Goal: Transaction & Acquisition: Purchase product/service

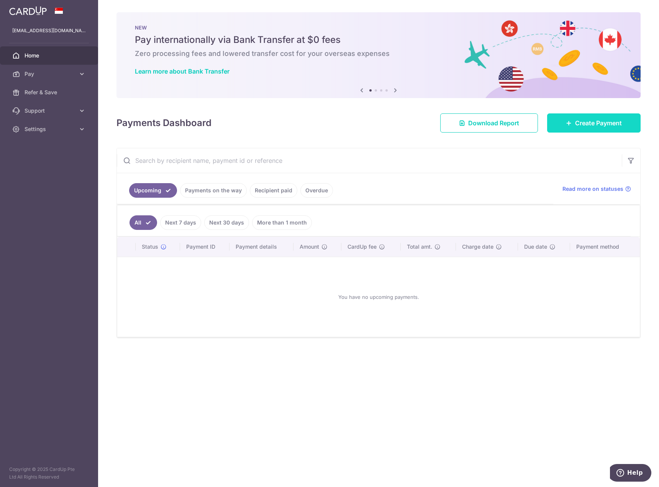
click at [581, 122] on span "Create Payment" at bounding box center [598, 122] width 47 height 9
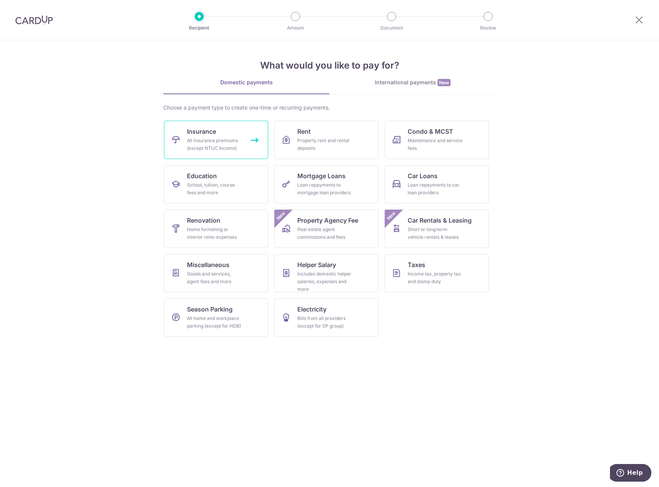
click at [210, 147] on div "All insurance premiums (except NTUC Income)" at bounding box center [214, 144] width 55 height 15
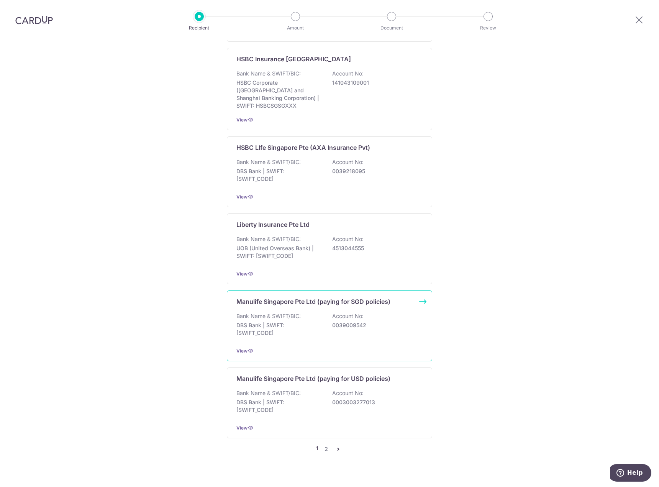
scroll to position [580, 0]
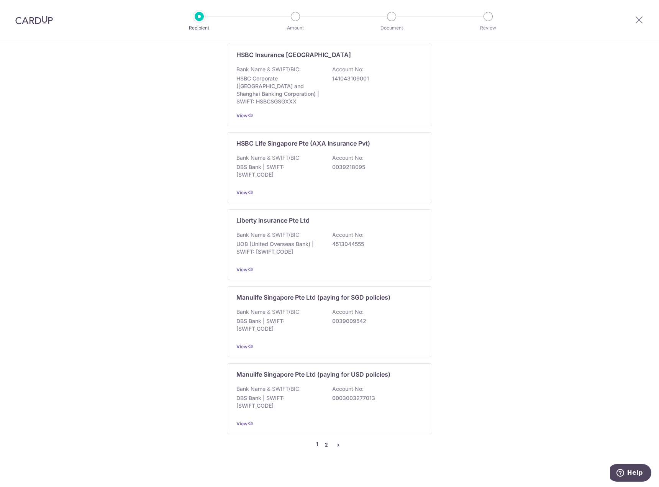
click at [325, 440] on link "2" at bounding box center [326, 444] width 9 height 9
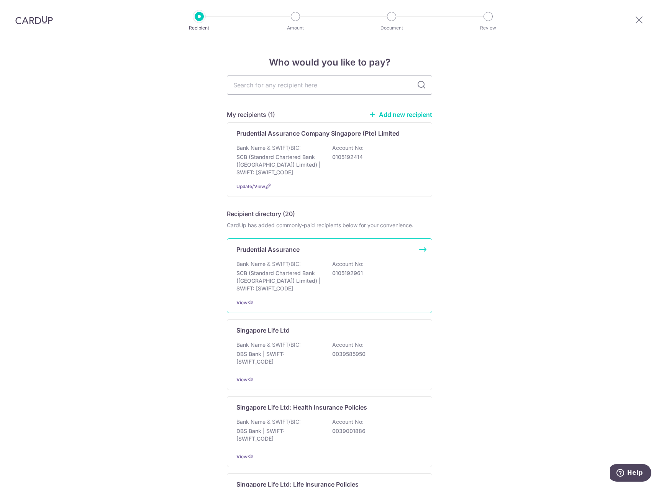
click at [262, 266] on p "Bank Name & SWIFT/BIC:" at bounding box center [268, 264] width 64 height 8
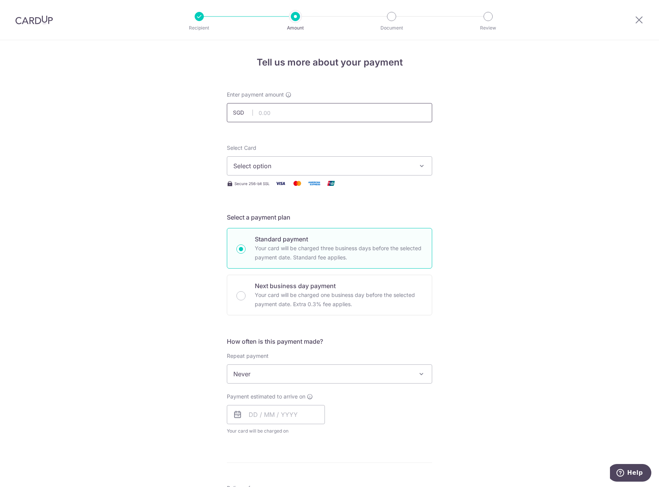
click at [261, 113] on input "text" at bounding box center [329, 112] width 205 height 19
drag, startPoint x: 257, startPoint y: 112, endPoint x: 279, endPoint y: 113, distance: 21.5
click at [264, 111] on input "text" at bounding box center [329, 112] width 205 height 19
type input "6,177.76"
click at [418, 166] on icon "button" at bounding box center [422, 166] width 8 height 8
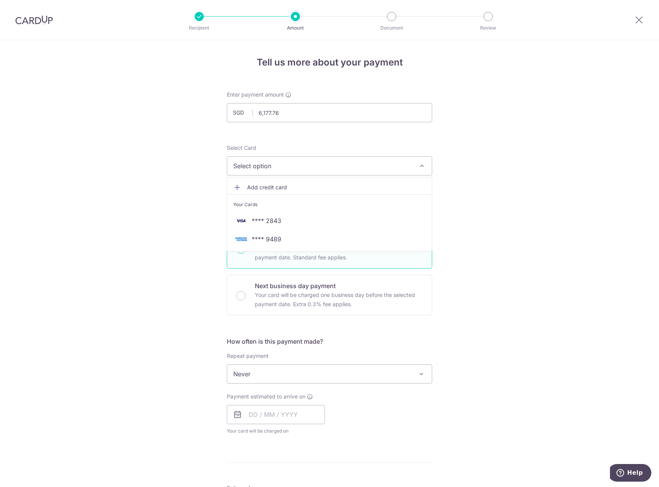
click at [259, 188] on span "Add credit card" at bounding box center [336, 188] width 179 height 8
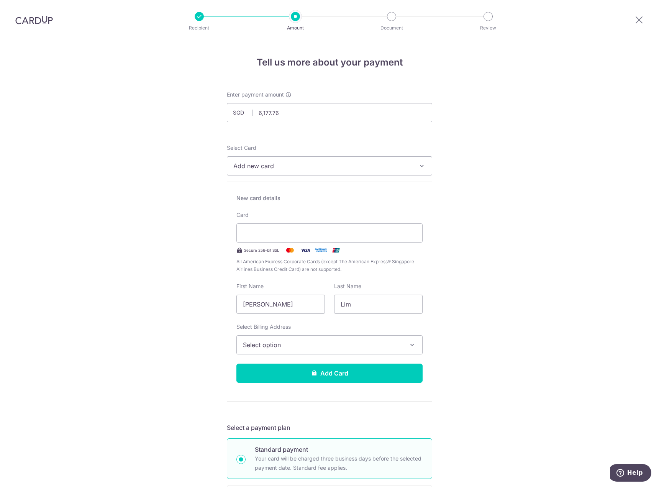
click at [304, 348] on span "Select option" at bounding box center [322, 344] width 159 height 9
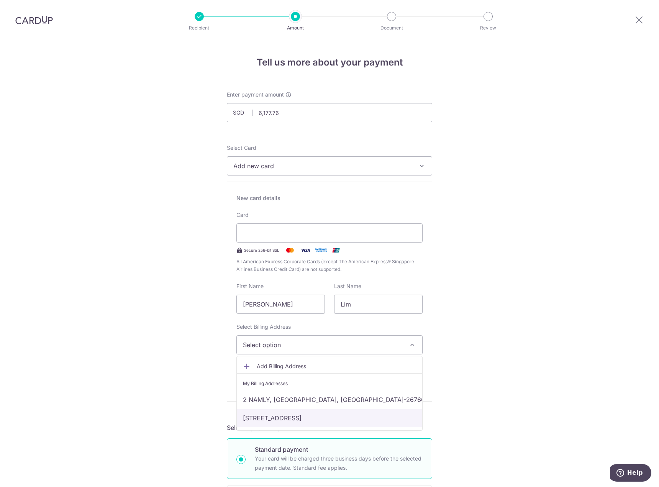
click at [298, 416] on link "[STREET_ADDRESS]" at bounding box center [330, 418] width 186 height 18
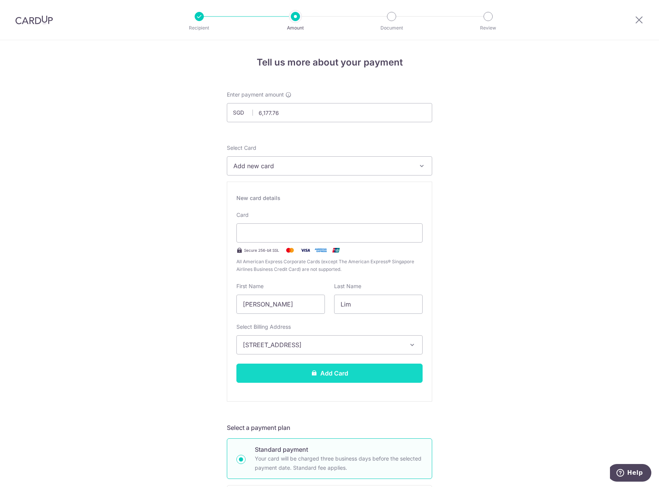
click at [337, 377] on button "Add Card" at bounding box center [329, 373] width 186 height 19
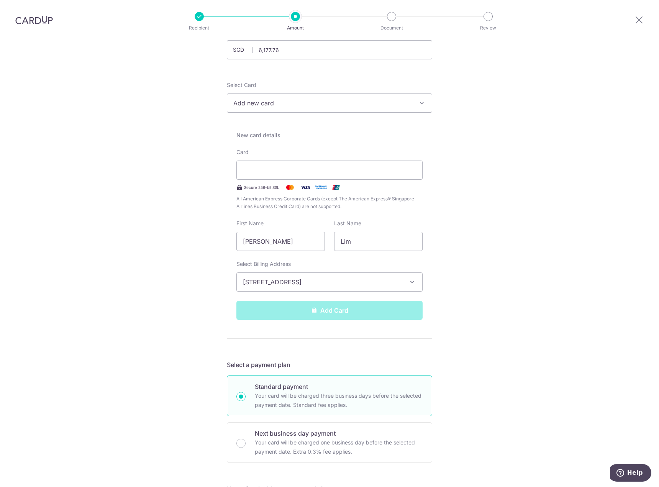
scroll to position [77, 0]
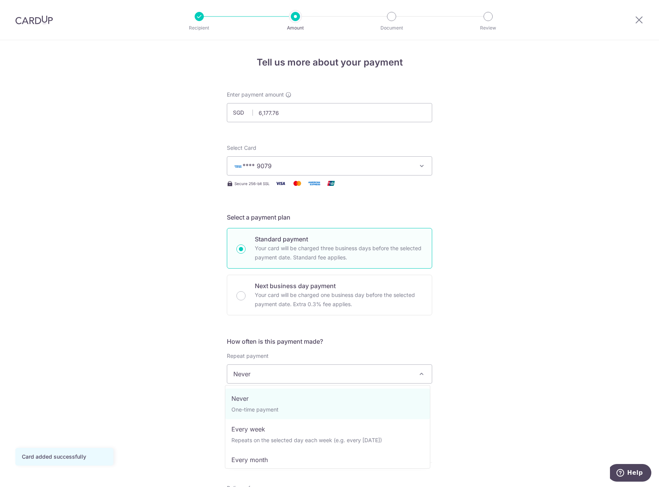
click at [276, 380] on span "Never" at bounding box center [329, 374] width 205 height 18
click at [276, 378] on span "Never" at bounding box center [329, 374] width 205 height 18
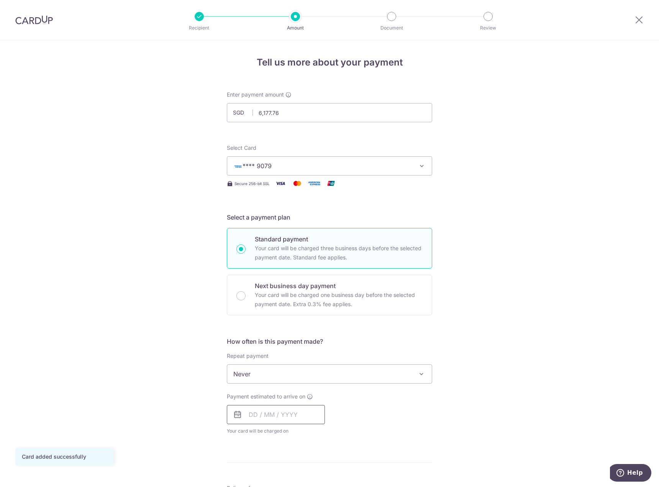
click at [252, 417] on input "text" at bounding box center [276, 414] width 98 height 19
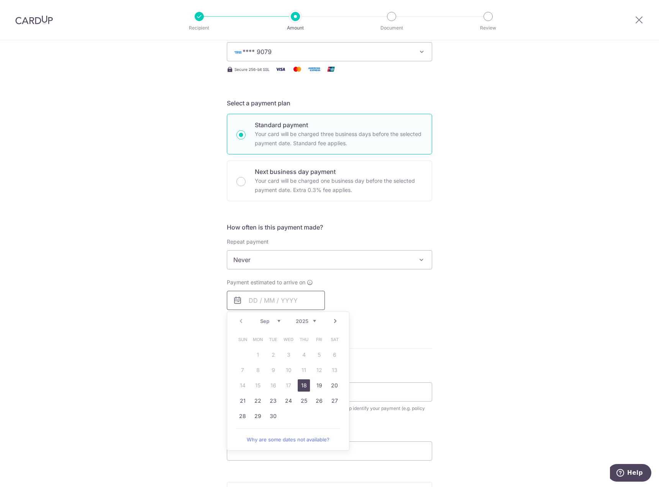
scroll to position [115, 0]
click at [301, 385] on link "18" at bounding box center [304, 385] width 12 height 12
type input "[DATE]"
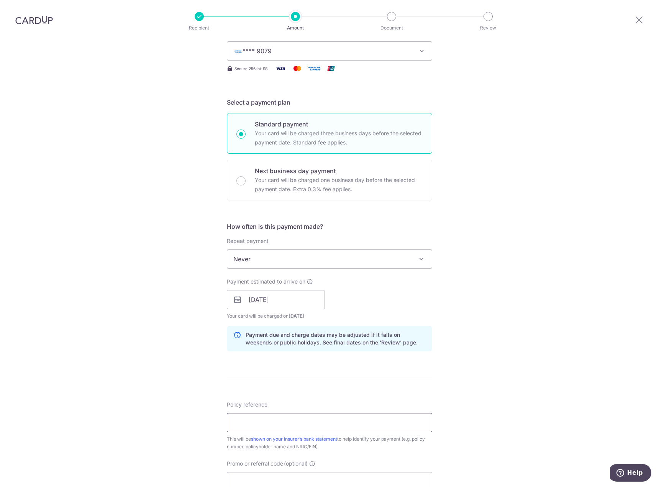
click at [265, 426] on input "Policy reference" at bounding box center [329, 422] width 205 height 19
click at [240, 422] on input "Policy reference" at bounding box center [329, 422] width 205 height 19
click at [301, 425] on input "policy 28227245 /" at bounding box center [329, 422] width 205 height 19
drag, startPoint x: 250, startPoint y: 423, endPoint x: 222, endPoint y: 424, distance: 27.6
click at [222, 424] on div "Tell us more about your payment Enter payment amount SGD 6,177.76 6177.76 Card …" at bounding box center [329, 287] width 659 height 725
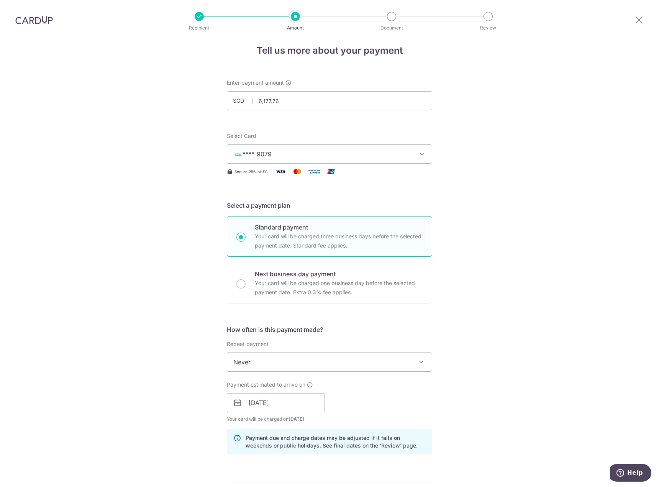
scroll to position [0, 0]
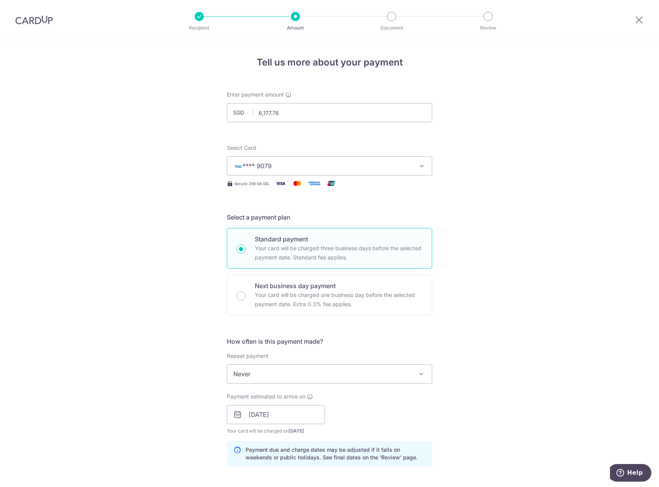
type input "Policy No: 28227245 / 27231893"
drag, startPoint x: 282, startPoint y: 113, endPoint x: 240, endPoint y: 110, distance: 43.0
click at [240, 110] on div "SGD 6,177.76 6177.76" at bounding box center [329, 112] width 205 height 19
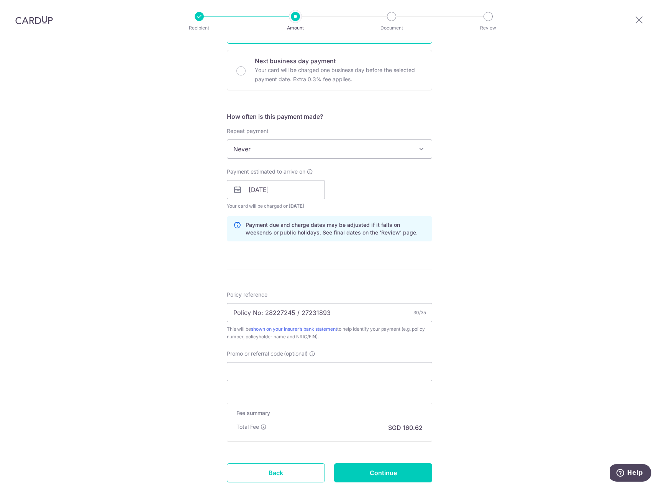
scroll to position [268, 0]
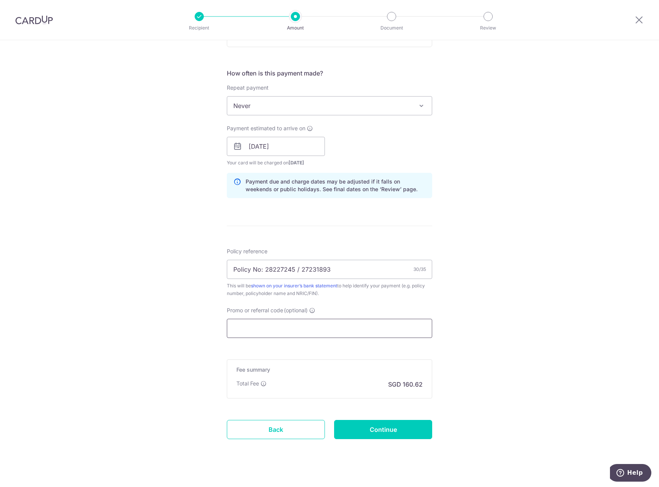
click at [267, 329] on input "Promo or referral code (optional)" at bounding box center [329, 328] width 205 height 19
type input "7,854.66"
click at [235, 332] on input "Promo or referral code (optional)" at bounding box center [329, 328] width 205 height 19
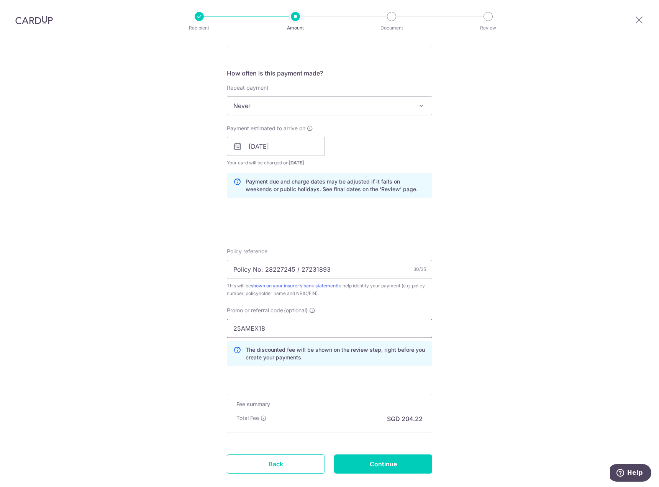
type input "25AMEX18"
click at [314, 348] on p "The discounted fee will be shown on the review step, right before you create yo…" at bounding box center [336, 353] width 180 height 15
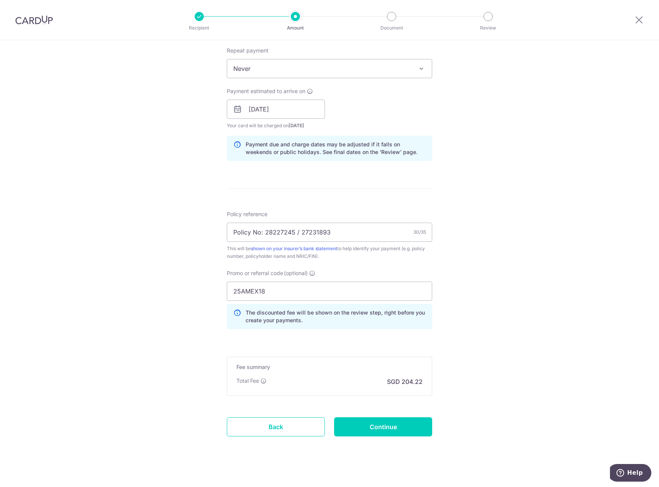
scroll to position [312, 0]
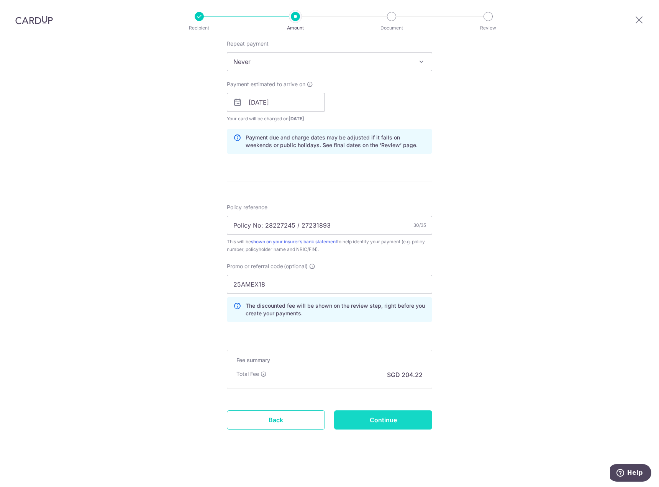
click at [393, 421] on input "Continue" at bounding box center [383, 420] width 98 height 19
type input "Create Schedule"
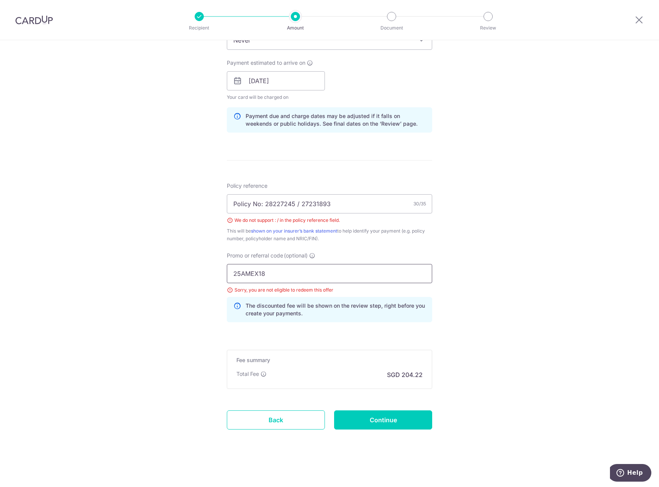
click at [268, 275] on input "25AMEX18" at bounding box center [329, 273] width 205 height 19
type input "25AMEX21"
click at [376, 417] on input "Continue" at bounding box center [383, 420] width 98 height 19
type input "Create Schedule"
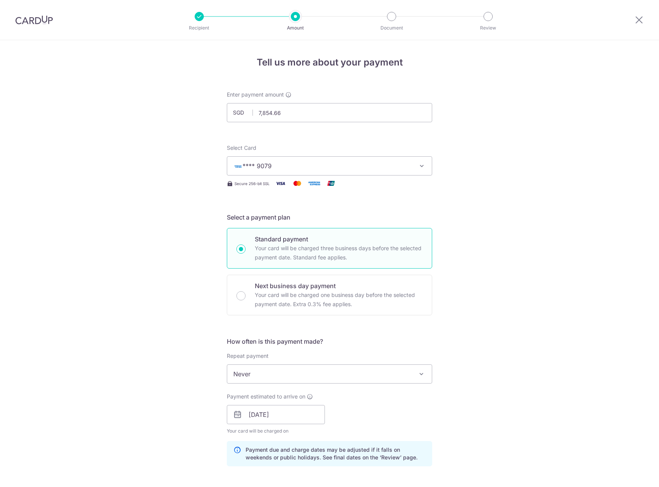
scroll to position [323, 0]
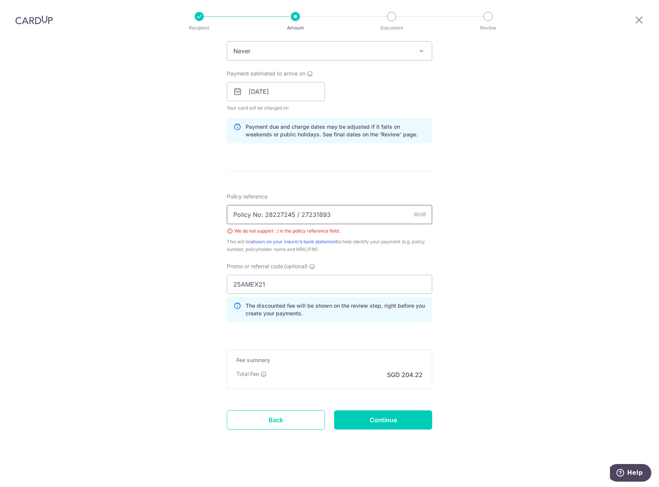
click at [297, 214] on input "Policy No: 28227245 / 27231893" at bounding box center [329, 214] width 205 height 19
click at [260, 216] on input "Policy No: 28227245 27231893" at bounding box center [329, 214] width 205 height 19
click at [293, 214] on input "Policy No 28227245 27231893" at bounding box center [329, 214] width 205 height 19
type input "Policy No 28227245 and 27231893"
click at [369, 419] on input "Continue" at bounding box center [383, 420] width 98 height 19
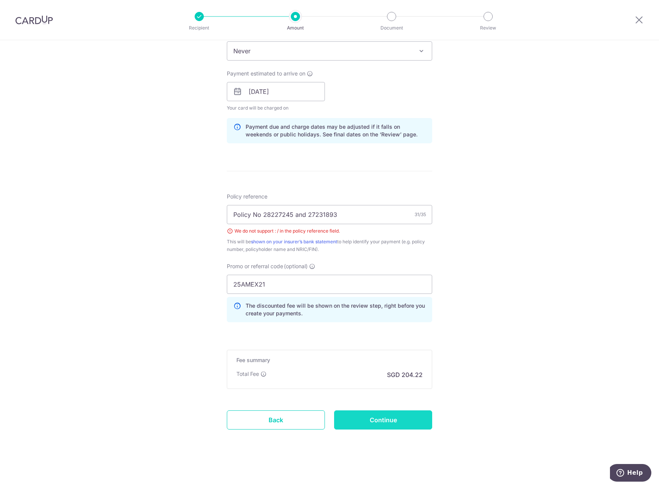
type input "Create Schedule"
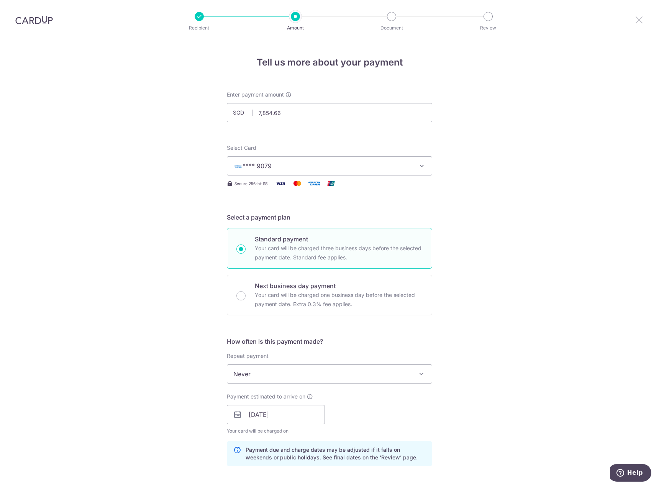
click at [636, 19] on icon at bounding box center [639, 20] width 9 height 10
